Goal: Communication & Community: Participate in discussion

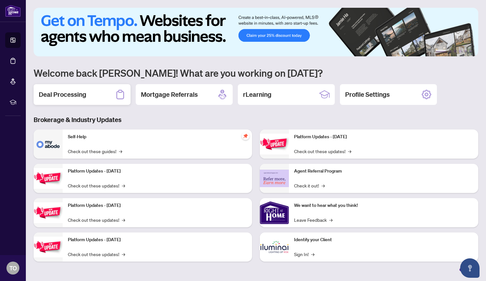
click at [81, 94] on h2 "Deal Processing" at bounding box center [63, 94] width 48 height 9
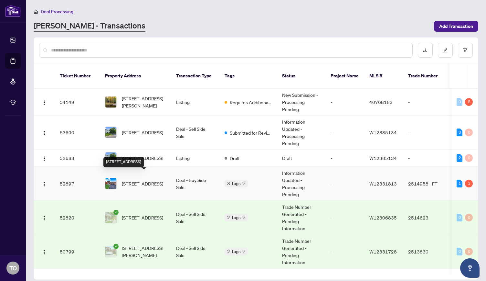
click at [149, 180] on span "[STREET_ADDRESS]" at bounding box center [142, 183] width 41 height 7
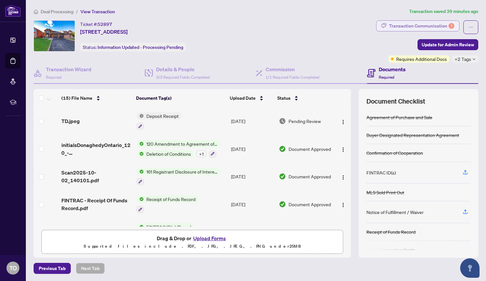
click at [441, 22] on div "Transaction Communication 1" at bounding box center [421, 26] width 65 height 10
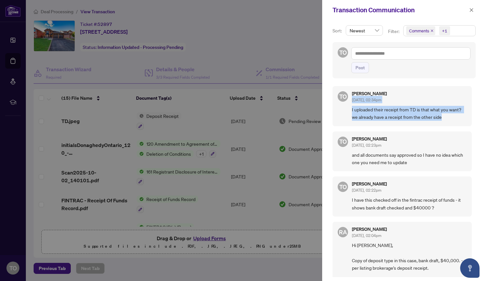
drag, startPoint x: 471, startPoint y: 87, endPoint x: 470, endPoint y: 125, distance: 37.8
click at [470, 125] on div "TO [PERSON_NAME] [DATE], 02:34pm I uploaded their receipt from TD is that what …" at bounding box center [404, 179] width 143 height 195
click at [475, 139] on div "Sort: Newest Filter: Comments +1 TO Post TO [PERSON_NAME] [DATE], 02:34pm I upl…" at bounding box center [404, 150] width 164 height 260
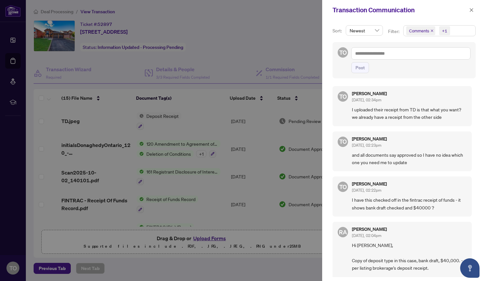
click at [293, 36] on div at bounding box center [243, 140] width 486 height 281
click at [472, 8] on icon "close" at bounding box center [471, 10] width 5 height 5
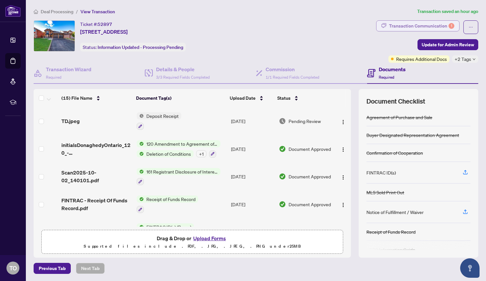
click at [405, 24] on div "Transaction Communication 1" at bounding box center [421, 26] width 65 height 10
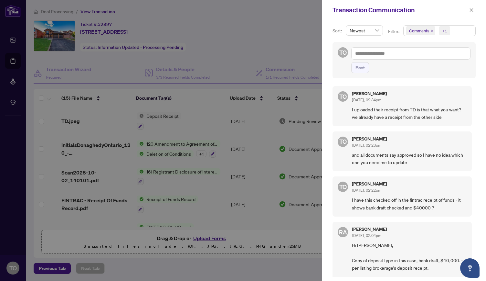
click at [299, 37] on div at bounding box center [243, 140] width 486 height 281
click at [472, 10] on icon "close" at bounding box center [472, 10] width 4 height 4
